Goal: Task Accomplishment & Management: Use online tool/utility

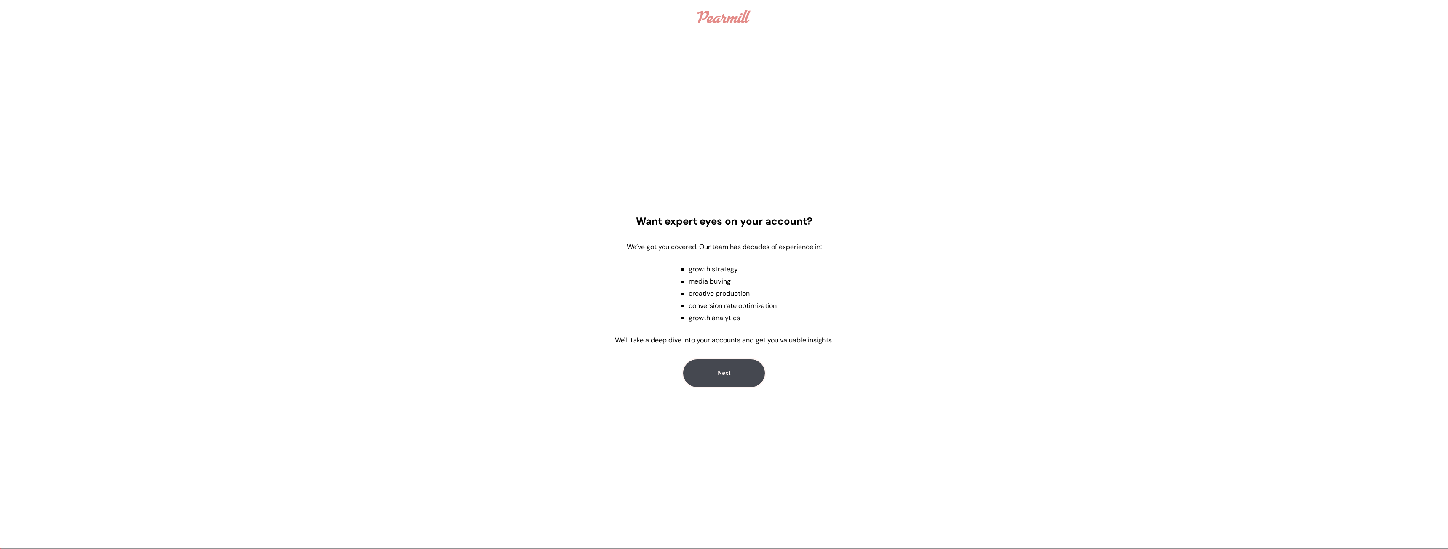
click at [734, 22] on img at bounding box center [723, 16] width 53 height 13
